Goal: Task Accomplishment & Management: Complete application form

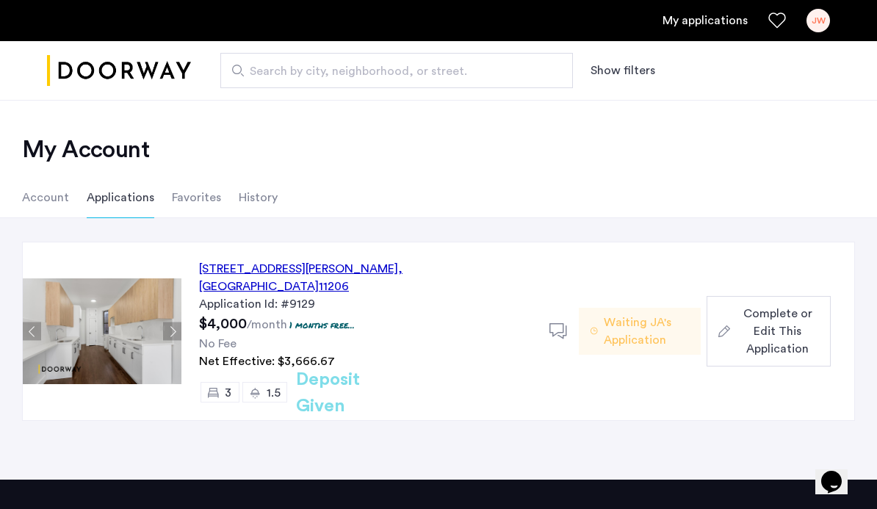
click at [773, 328] on span "Complete or Edit This Application" at bounding box center [777, 331] width 83 height 53
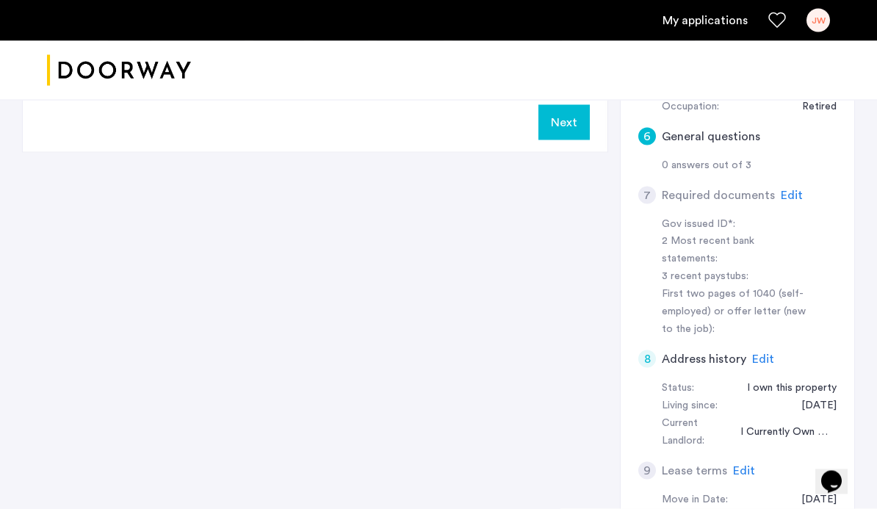
scroll to position [421, 0]
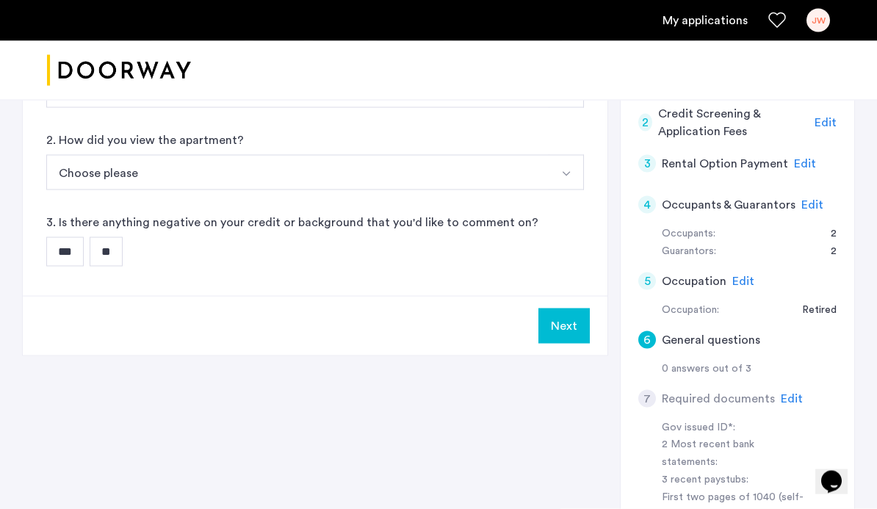
scroll to position [218, 0]
